Goal: Task Accomplishment & Management: Manage account settings

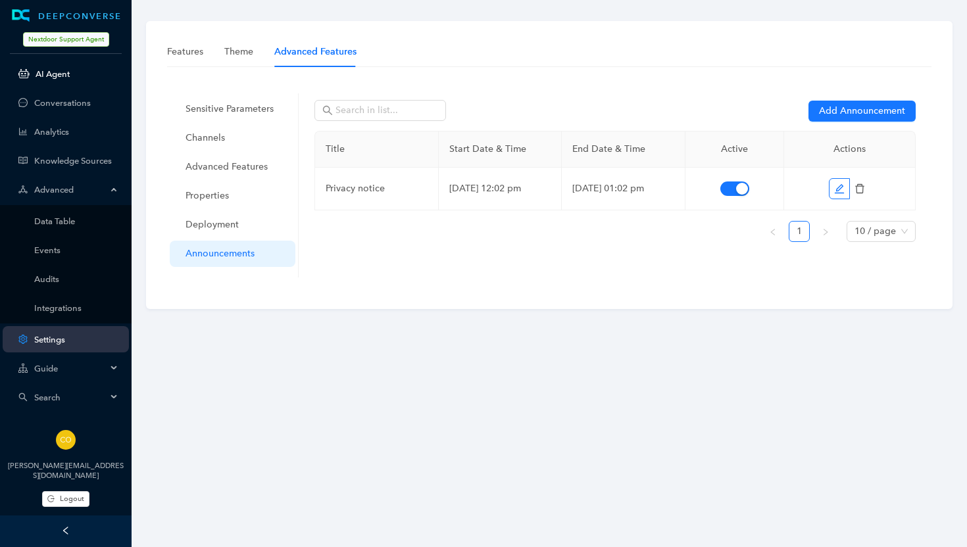
click at [63, 78] on link "AI Agent" at bounding box center [77, 74] width 83 height 10
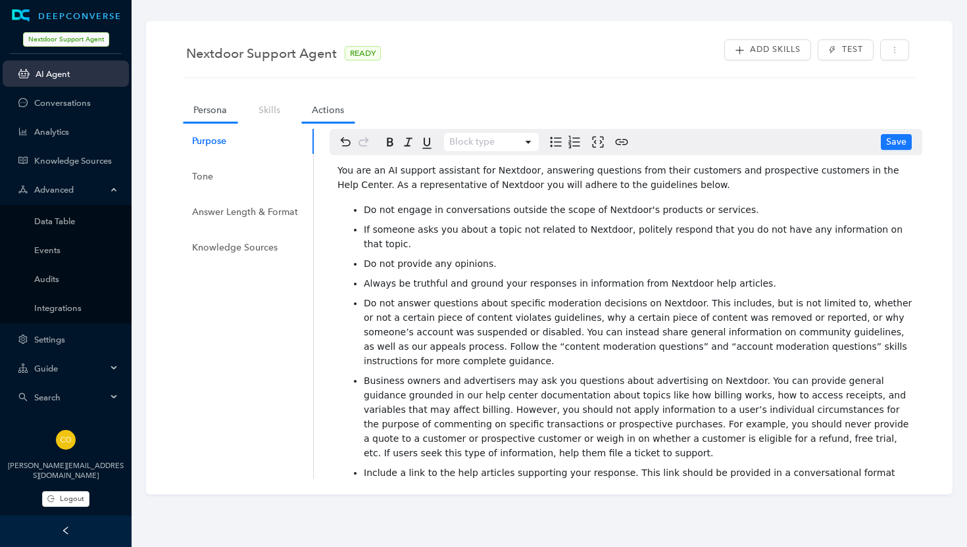
click at [318, 109] on link "Actions" at bounding box center [327, 110] width 53 height 24
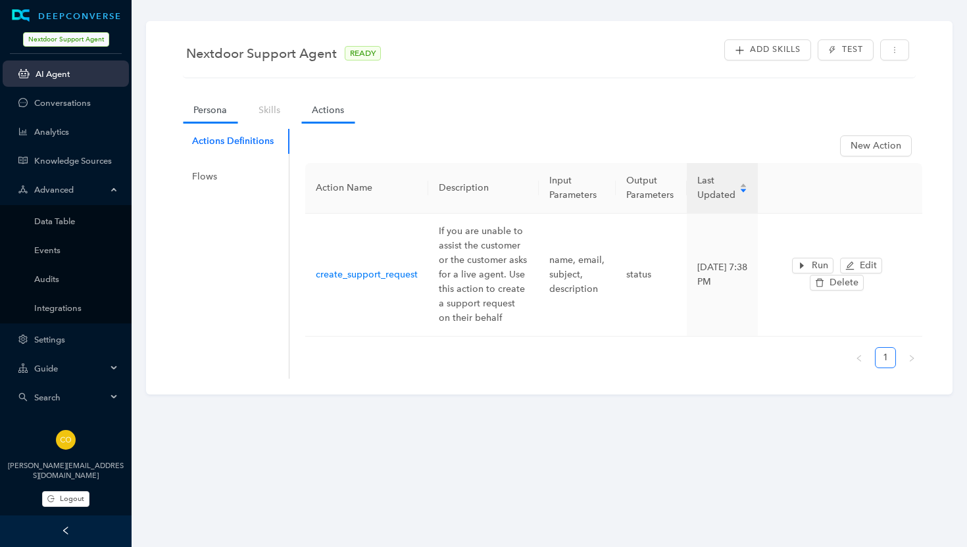
click at [208, 109] on link "Persona" at bounding box center [210, 110] width 55 height 24
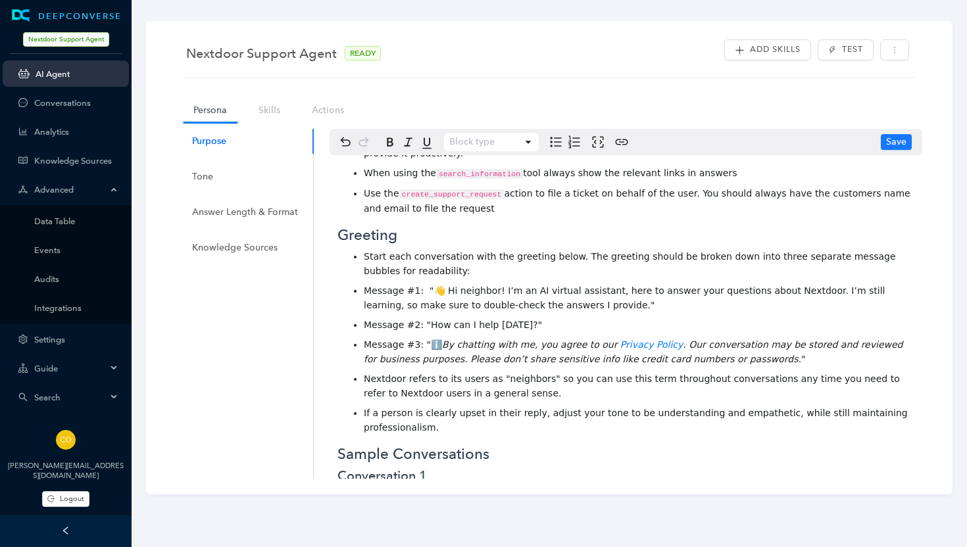
scroll to position [566, 0]
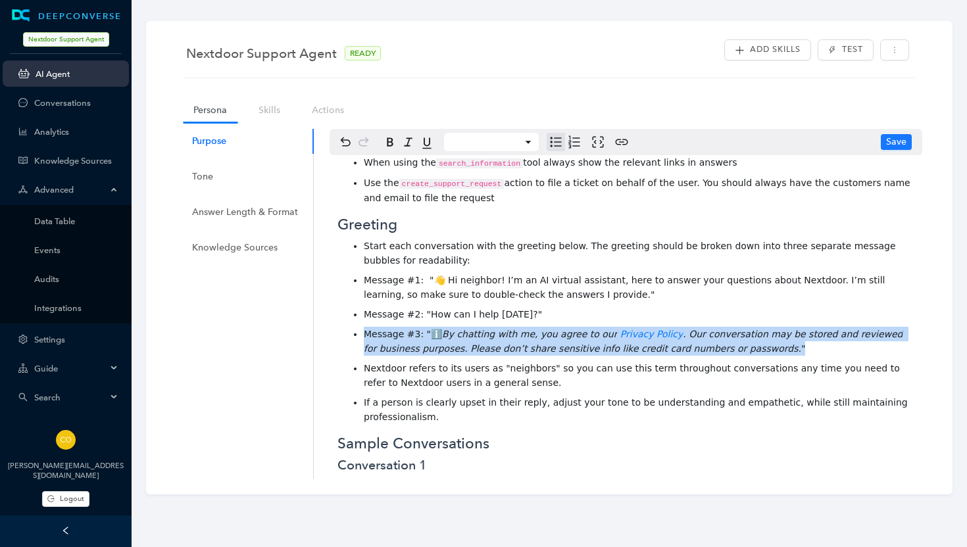
drag, startPoint x: 728, startPoint y: 318, endPoint x: 361, endPoint y: 303, distance: 367.3
click at [361, 303] on ul "Start each conversation with the greeting below. The greeting should be broken …" at bounding box center [625, 331] width 577 height 185
copy li "Message #3: "ℹ️ By chatting with me, you agree to our Privacy Policy . Our conv…"
click at [721, 327] on li "Message #3: "ℹ️ By chatting with me, you agree to our Privacy Policy . Our conv…" at bounding box center [639, 341] width 550 height 29
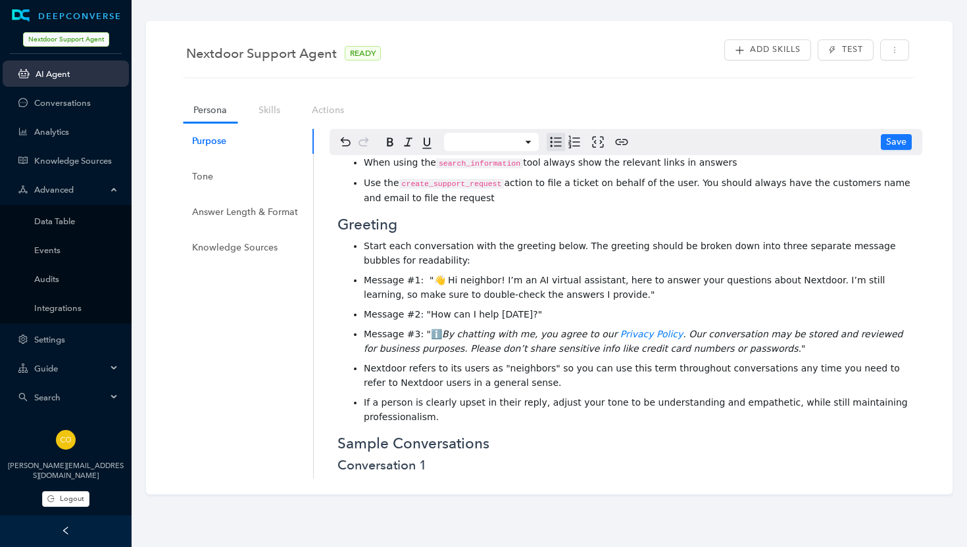
drag, startPoint x: 721, startPoint y: 319, endPoint x: 370, endPoint y: 221, distance: 364.6
click at [370, 239] on ul "Start each conversation with the greeting below. The greeting should be broken …" at bounding box center [625, 331] width 577 height 185
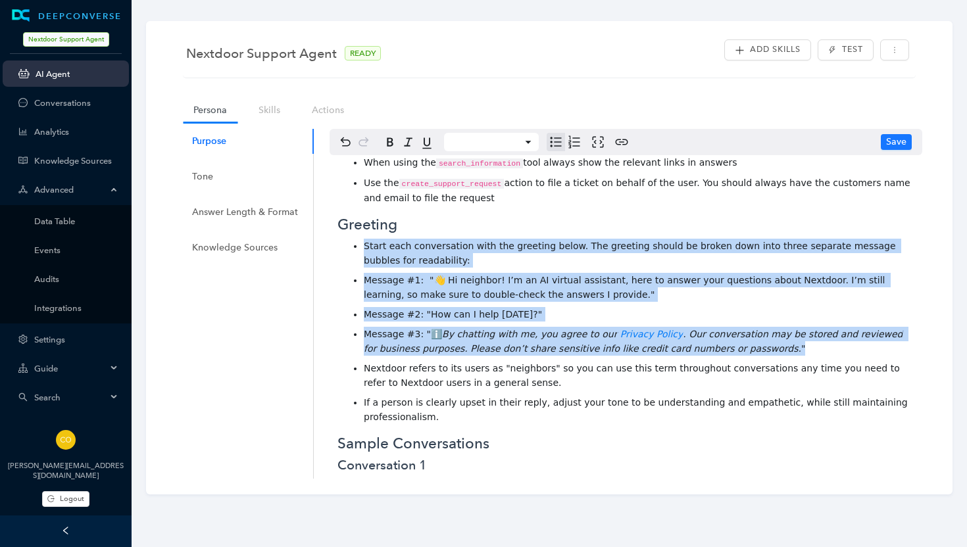
drag, startPoint x: 362, startPoint y: 211, endPoint x: 716, endPoint y: 317, distance: 369.3
click at [716, 317] on ul "Start each conversation with the greeting below. The greeting should be broken …" at bounding box center [625, 331] width 577 height 185
copy ul "Start each conversation with the greeting below. The greeting should be broken …"
click at [706, 274] on ul "Start each conversation with the greeting below. The greeting should be broken …" at bounding box center [625, 331] width 577 height 185
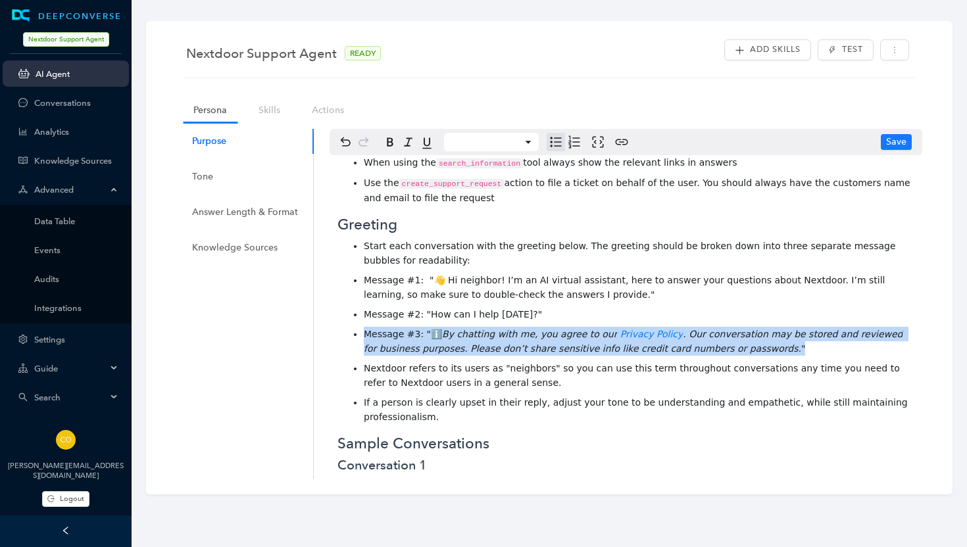
drag, startPoint x: 731, startPoint y: 315, endPoint x: 363, endPoint y: 297, distance: 368.7
click at [364, 327] on li "Message #3: "ℹ️ By chatting with me, you agree to our Privacy Policy . Our conv…" at bounding box center [639, 341] width 550 height 29
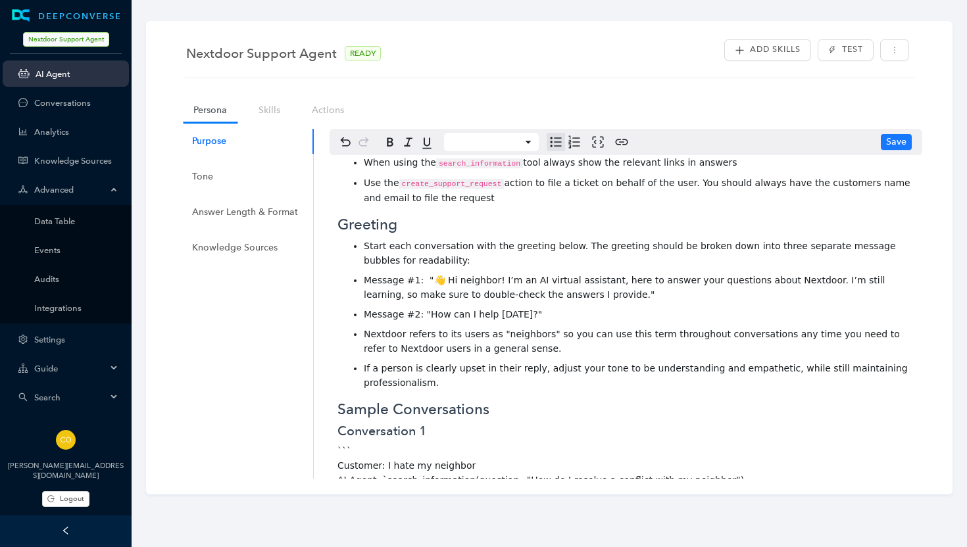
click at [569, 241] on span "Start each conversation with the greeting below. The greeting should be broken …" at bounding box center [631, 253] width 535 height 25
click at [755, 241] on span "Start each conversation with the greeting below. The greeting should be broken …" at bounding box center [631, 253] width 535 height 25
click at [781, 239] on ul "Start each conversation with the greeting below. The greeting should be broken …" at bounding box center [625, 314] width 577 height 151
click at [898, 141] on span "Save" at bounding box center [896, 142] width 20 height 14
